Goal: Task Accomplishment & Management: Complete application form

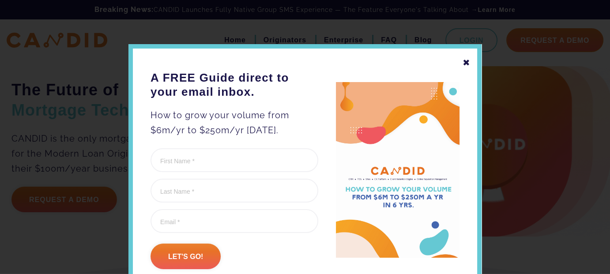
click at [462, 54] on div "✖ A FREE Guide direct to your email inbox. How to grow your volume from $6m/yr …" at bounding box center [304, 167] width 353 height 247
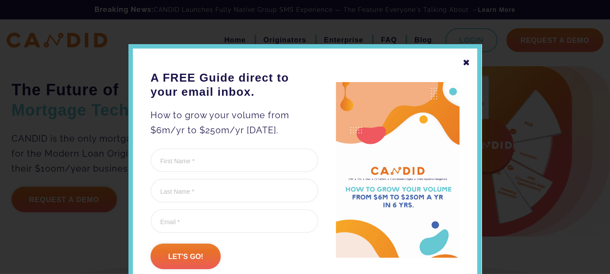
click at [465, 61] on div "✖" at bounding box center [466, 62] width 8 height 15
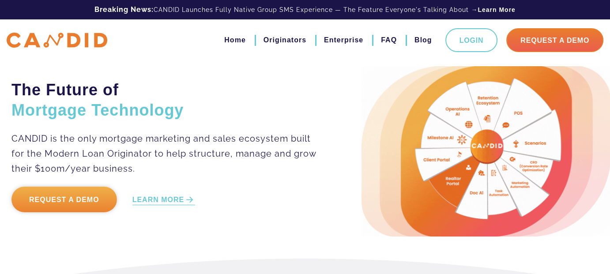
click at [74, 206] on link "Request a Demo" at bounding box center [63, 200] width 105 height 26
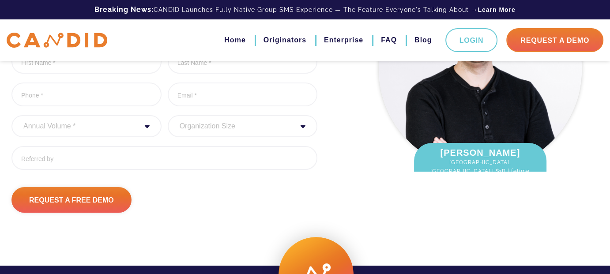
scroll to position [88, 0]
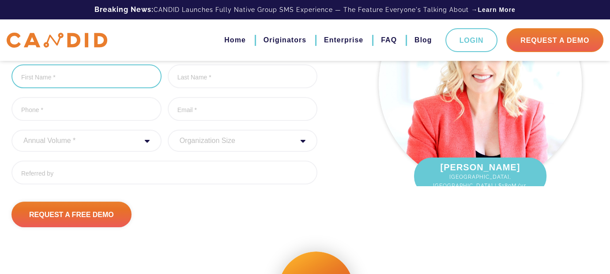
click at [69, 88] on input "First Name *" at bounding box center [86, 76] width 150 height 24
type input "Matt"
type input "Evans"
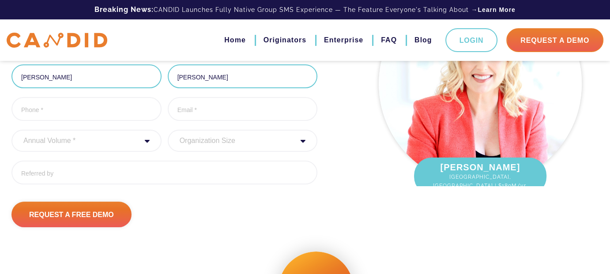
type input "7277482665"
type input "mevans@rlgteam.com"
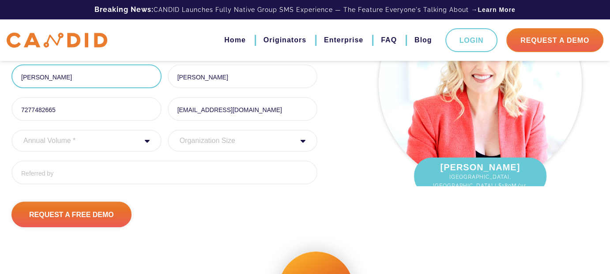
type input "(727) 748-2665"
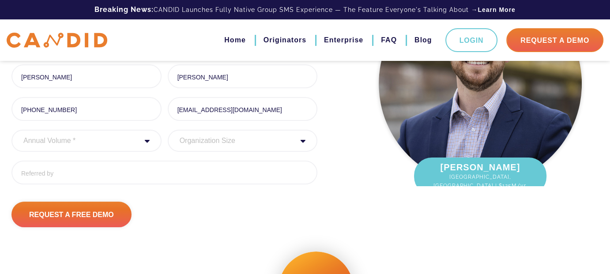
click at [62, 152] on select "Annual Volume * 0 to 25M 25M to 50M 50M to 75M 75M to 100M 100M to 150M 150M to…" at bounding box center [86, 141] width 150 height 22
select select "20000000"
click at [11, 149] on select "Annual Volume * 0 to 25M 25M to 50M 50M to 75M 75M to 100M 100M to 150M 150M to…" at bounding box center [86, 141] width 150 height 22
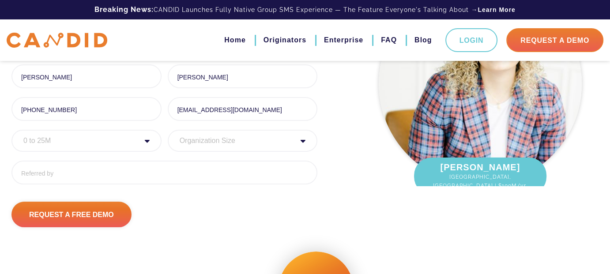
click at [253, 152] on select "Organization Size 1 - 10 11 - 50 51 - 100 101 - 200 201 - 300 300 - 500 501+" at bounding box center [243, 141] width 150 height 22
select select "11 - 50"
click at [168, 149] on select "Organization Size 1 - 10 11 - 50 51 - 100 101 - 200 201 - 300 300 - 500 501+" at bounding box center [243, 141] width 150 height 22
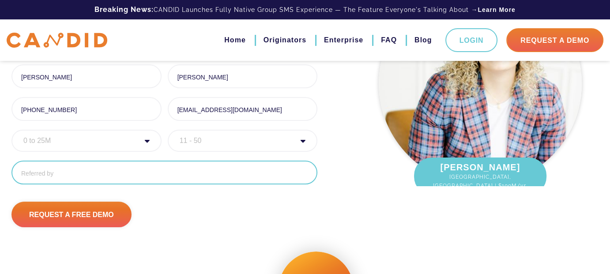
click at [97, 184] on input "Referred By" at bounding box center [164, 173] width 306 height 24
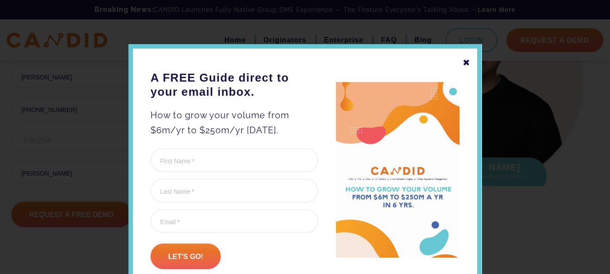
click at [466, 62] on div "✖" at bounding box center [466, 62] width 8 height 15
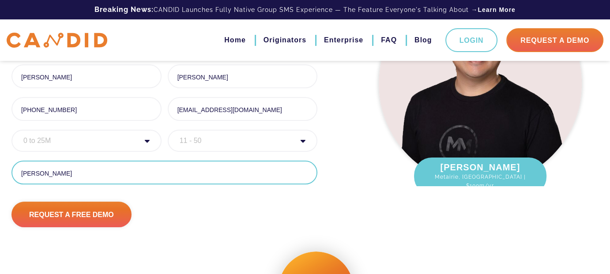
click at [125, 184] on input "Dustin" at bounding box center [164, 173] width 306 height 24
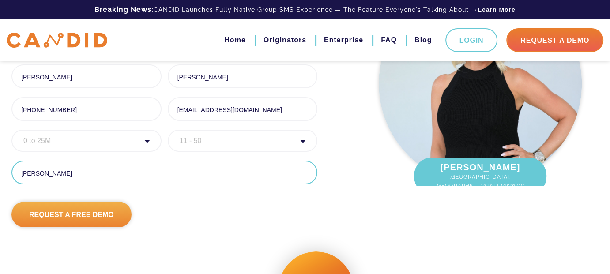
type input "Dustin Owen"
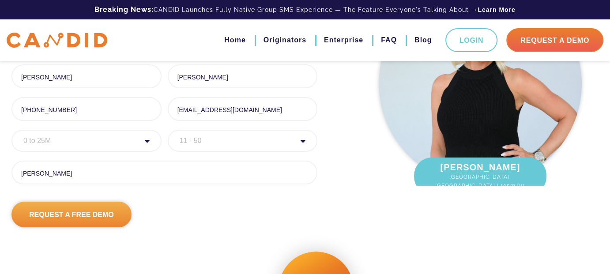
click at [115, 227] on input "Request A Free Demo" at bounding box center [71, 215] width 120 height 26
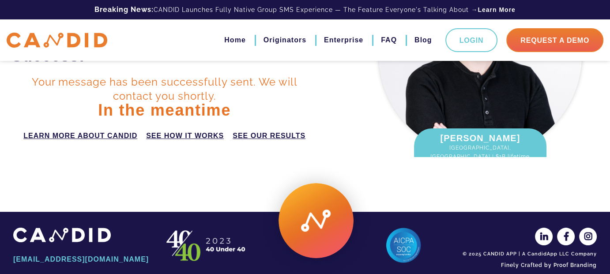
scroll to position [151, 0]
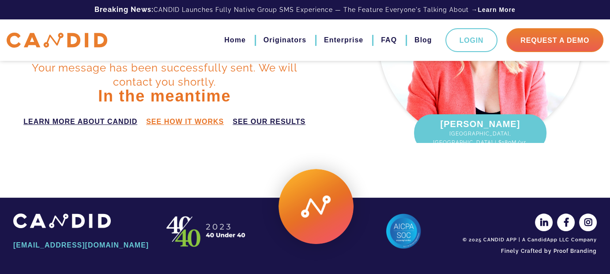
click at [191, 123] on link "see how it works" at bounding box center [185, 121] width 78 height 11
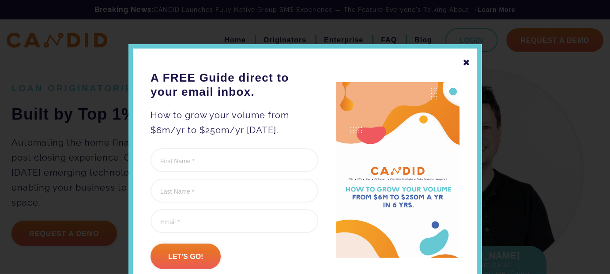
scroll to position [561, 0]
